Goal: Information Seeking & Learning: Learn about a topic

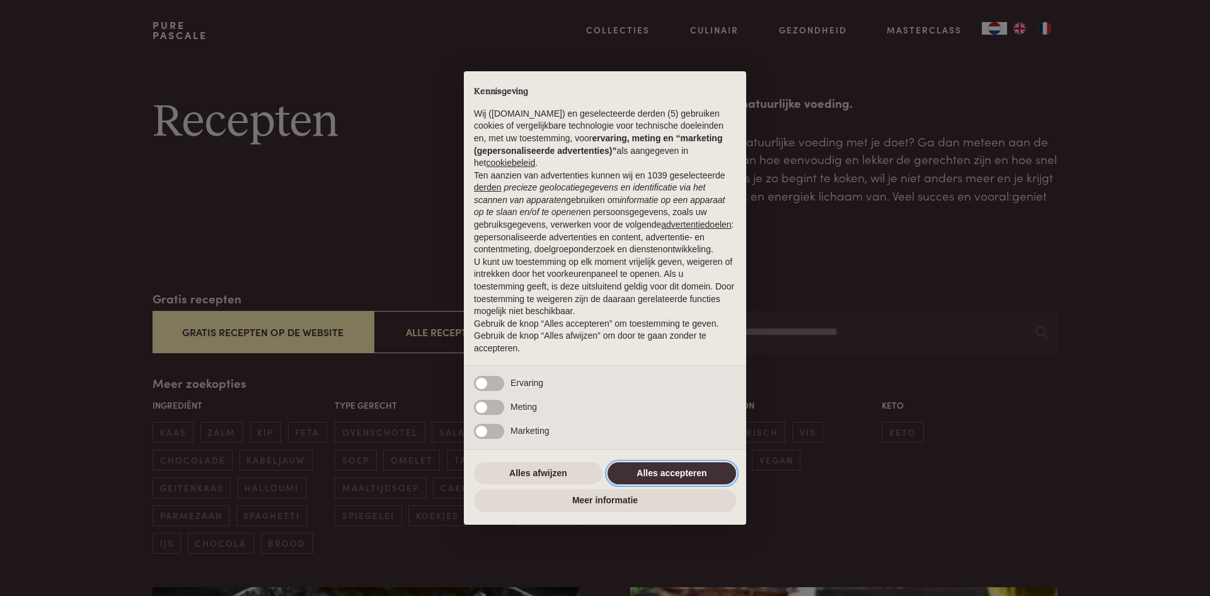
click at [666, 475] on button "Alles accepteren" at bounding box center [672, 473] width 129 height 23
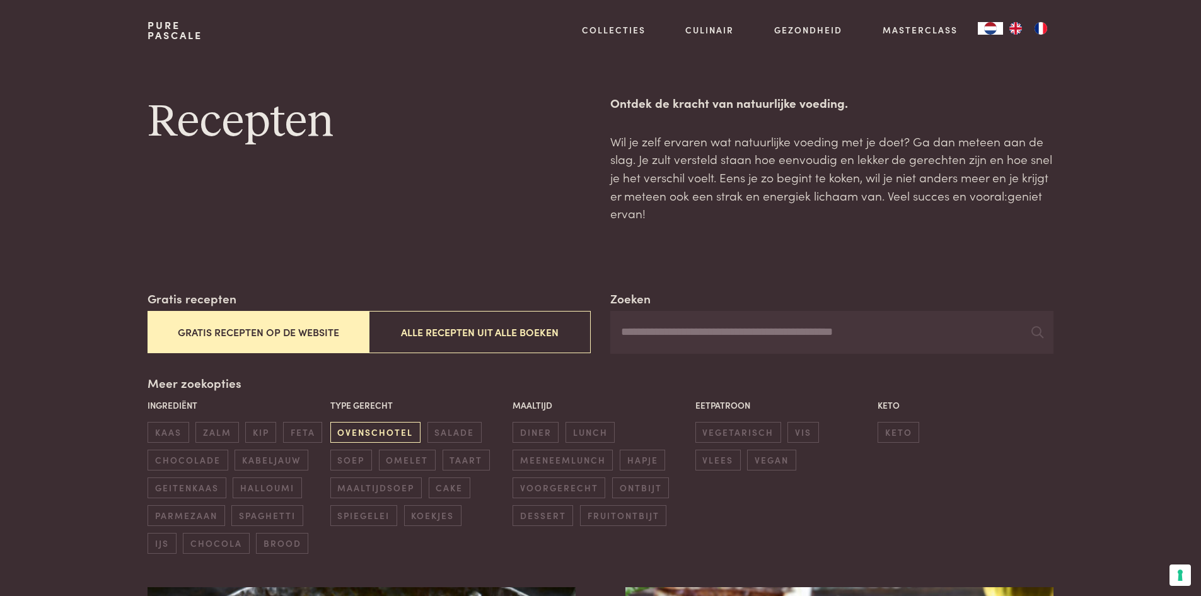
click at [388, 431] on span "ovenschotel" at bounding box center [375, 432] width 90 height 21
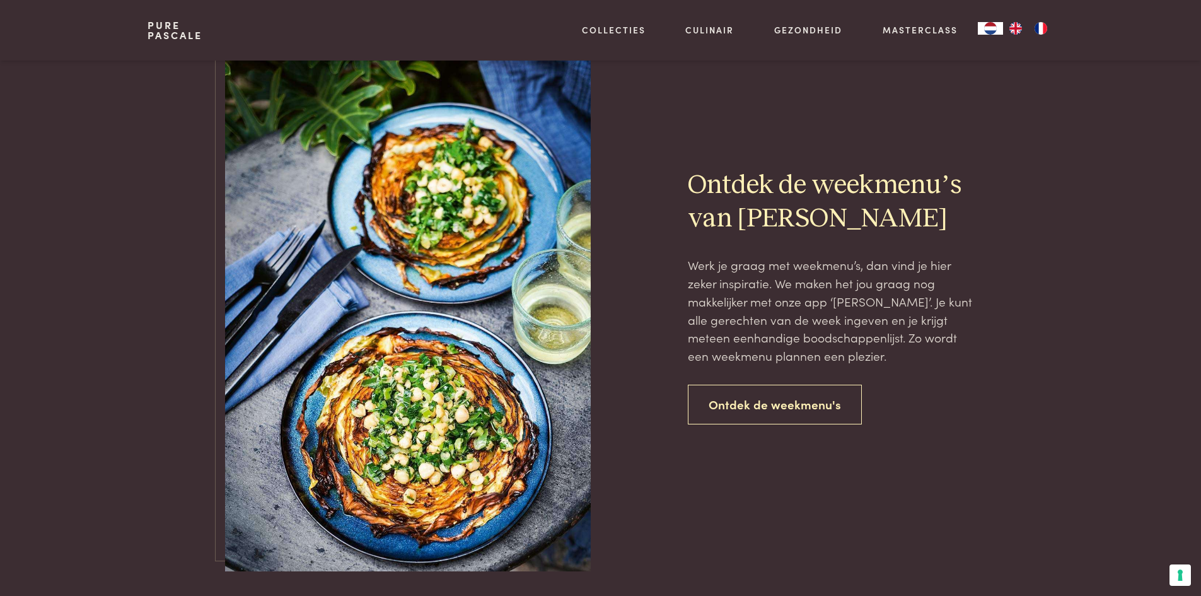
scroll to position [2370, 0]
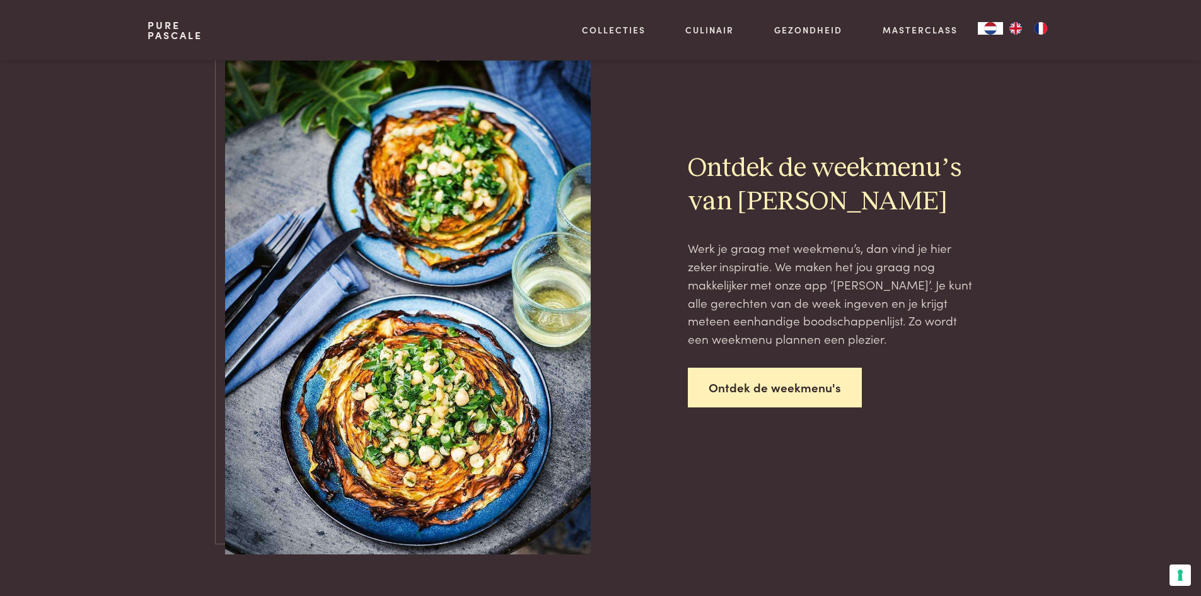
click at [732, 390] on link "Ontdek de weekmenu's" at bounding box center [775, 388] width 174 height 40
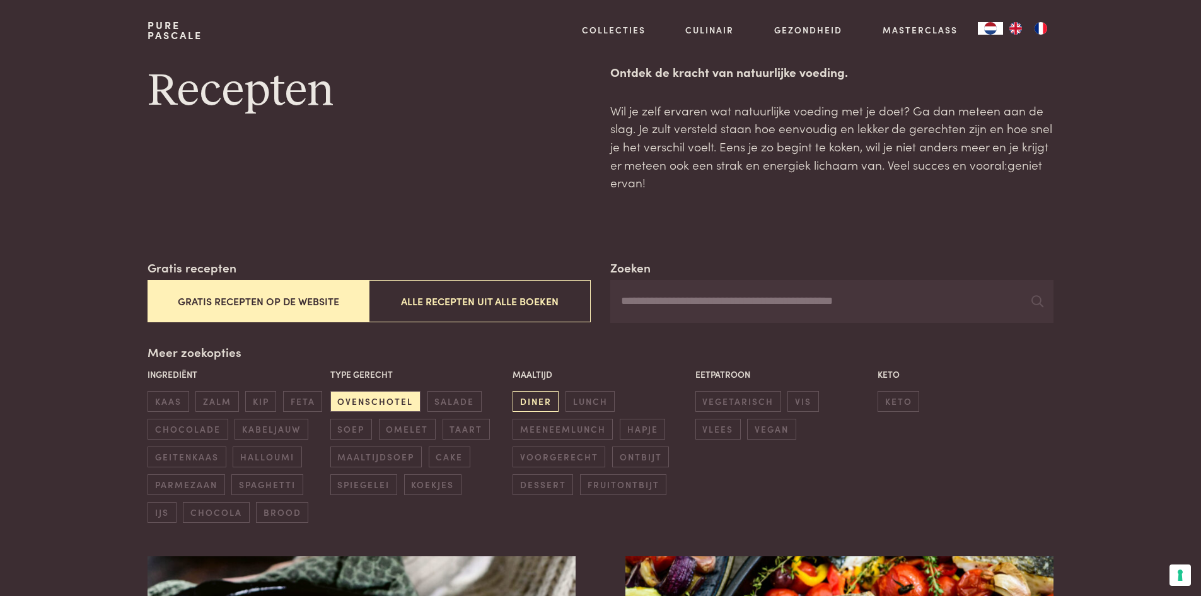
click at [531, 403] on span "diner" at bounding box center [536, 401] width 46 height 21
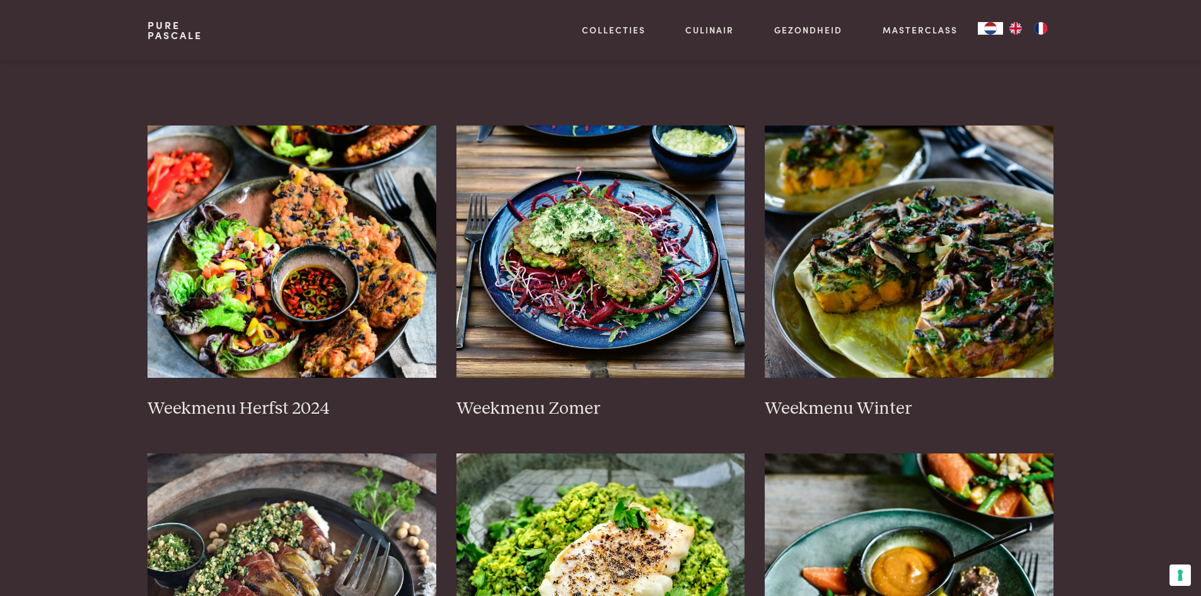
scroll to position [378, 0]
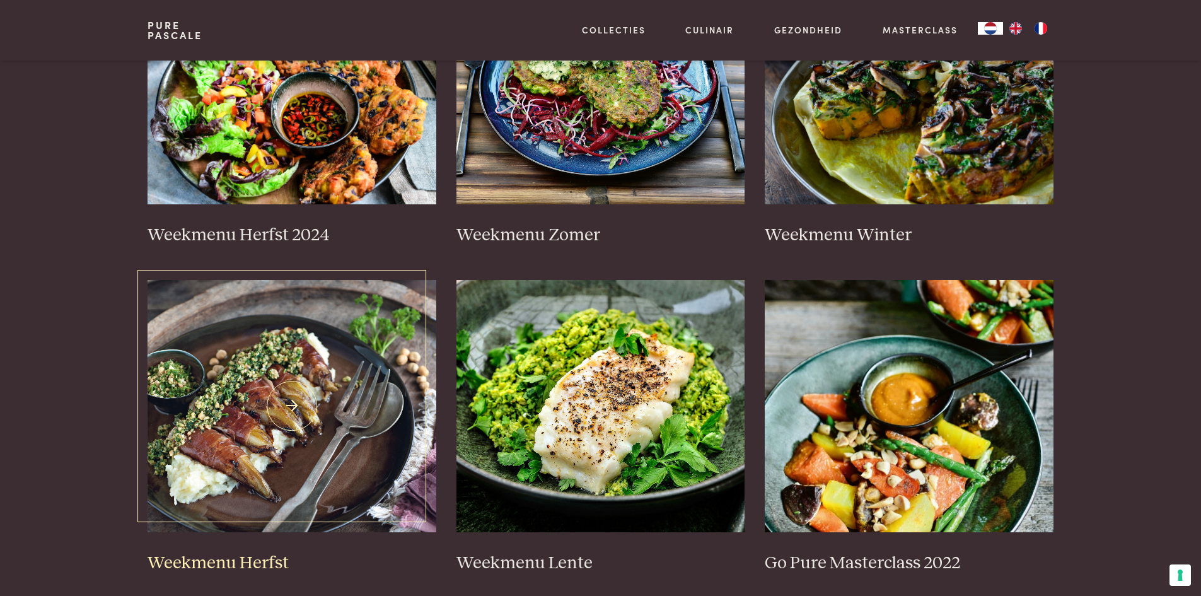
click at [286, 432] on img at bounding box center [292, 406] width 289 height 252
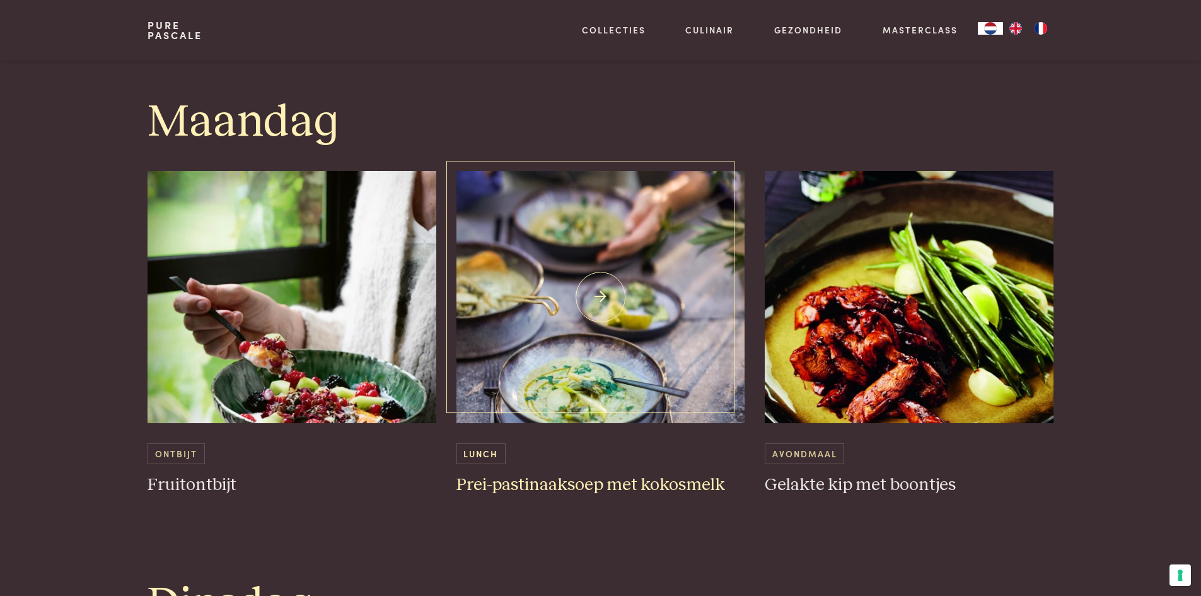
scroll to position [630, 0]
click at [862, 366] on img at bounding box center [909, 296] width 289 height 252
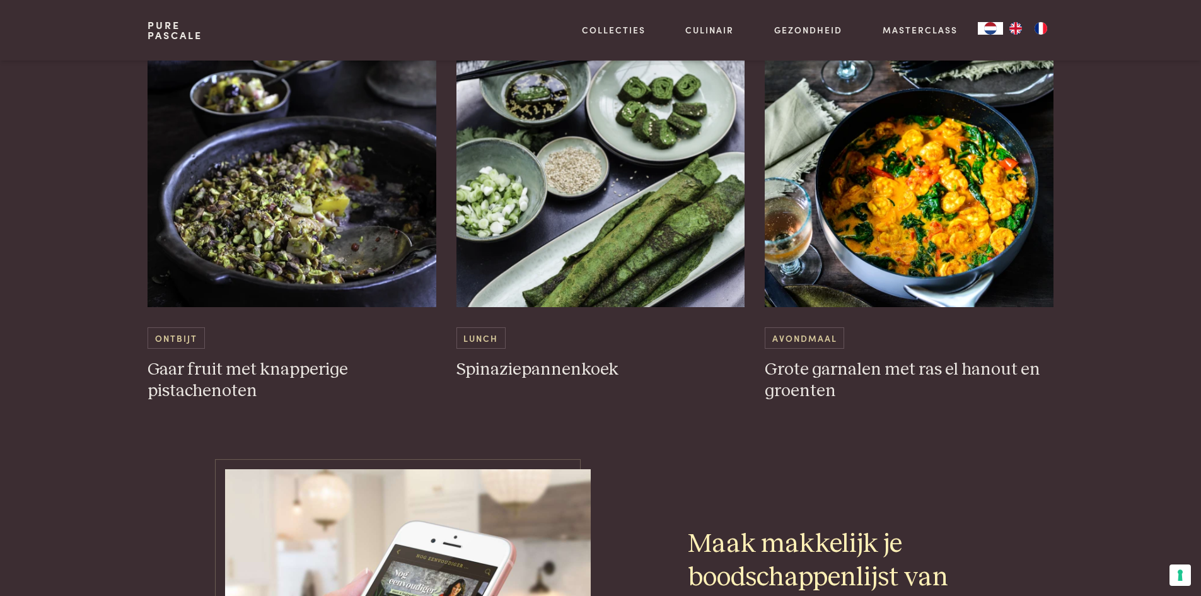
scroll to position [3594, 0]
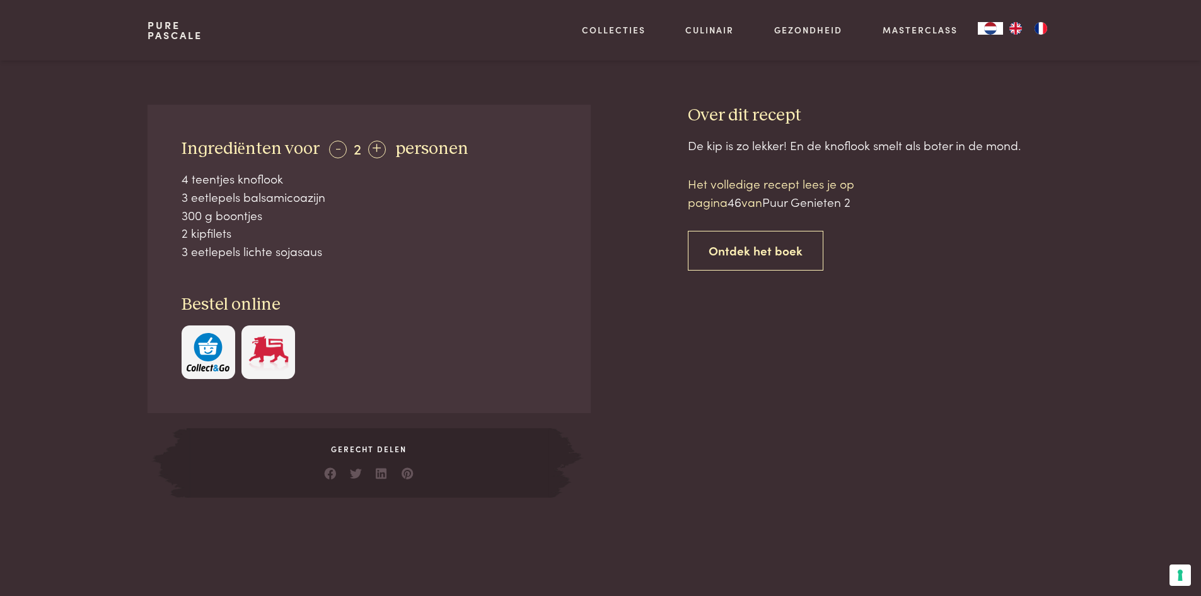
scroll to position [378, 0]
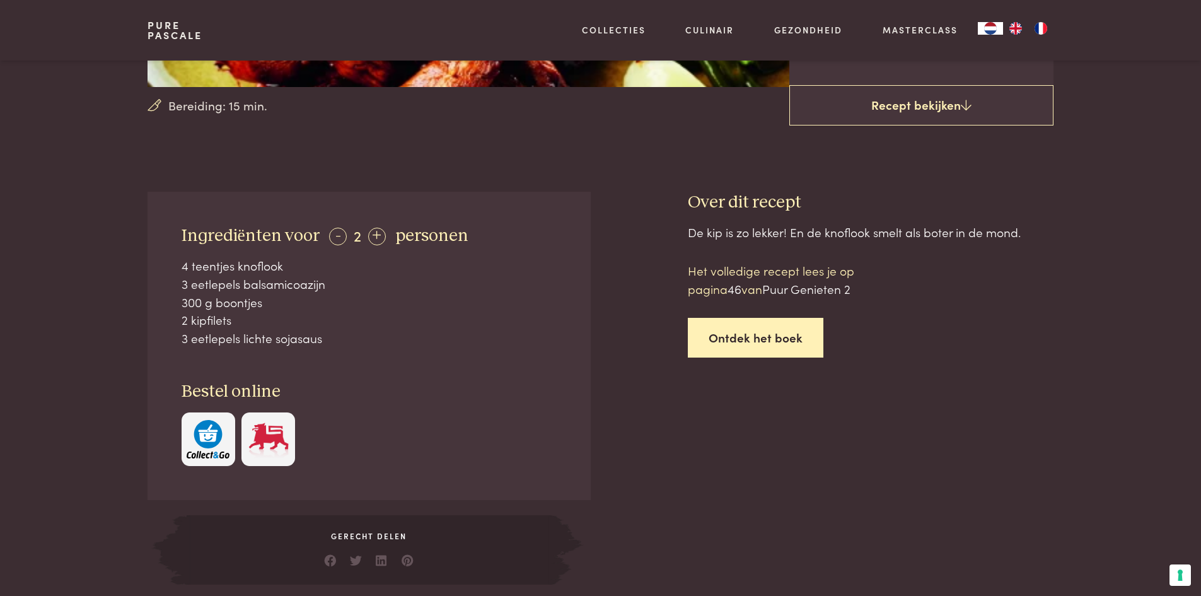
click at [745, 336] on link "Ontdek het boek" at bounding box center [756, 338] width 136 height 40
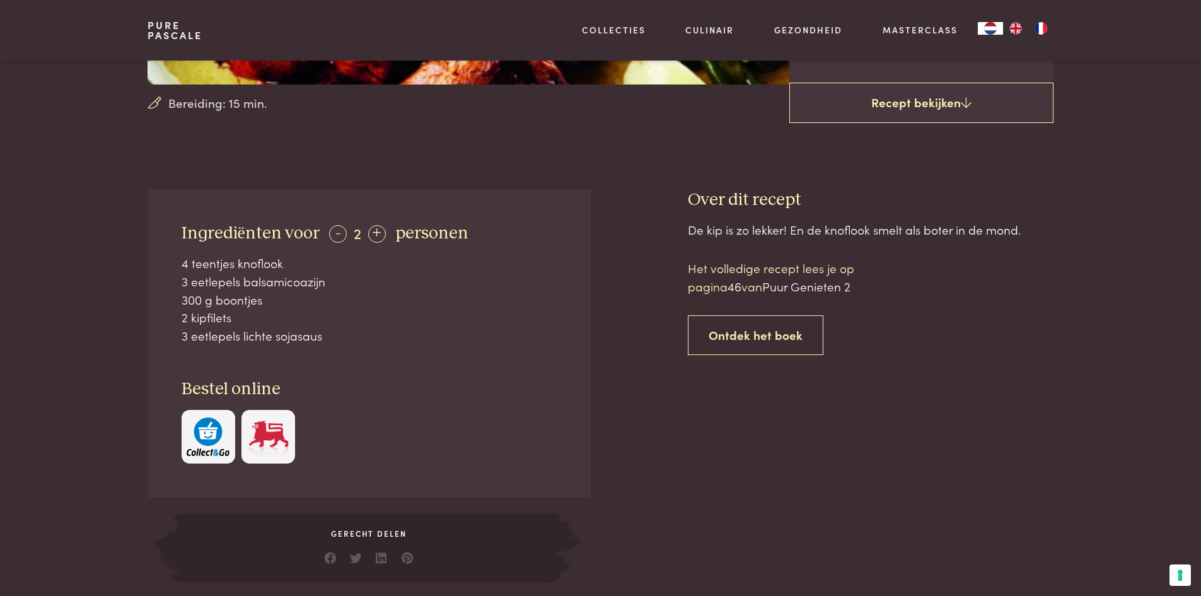
scroll to position [214, 0]
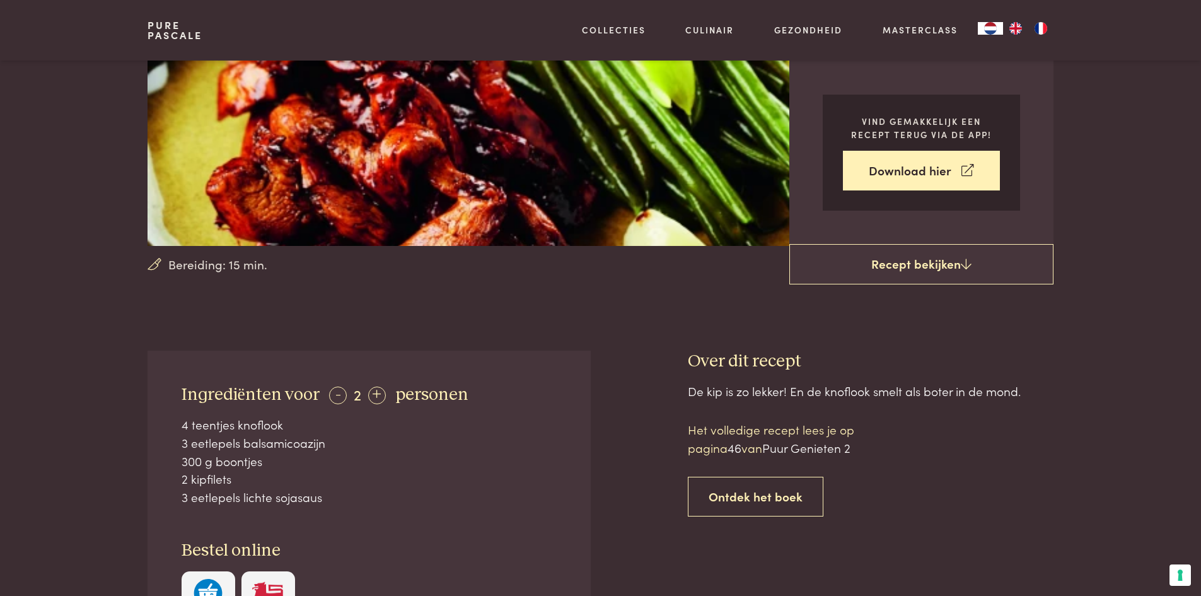
scroll to position [214, 0]
